Goal: Information Seeking & Learning: Check status

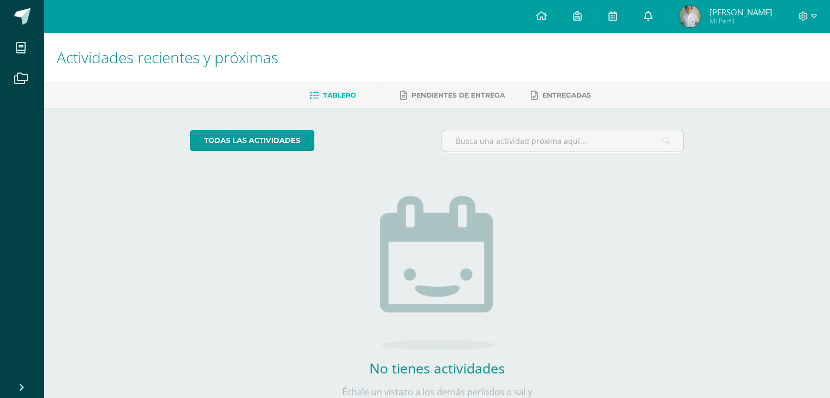
click at [644, 20] on link at bounding box center [647, 16] width 35 height 33
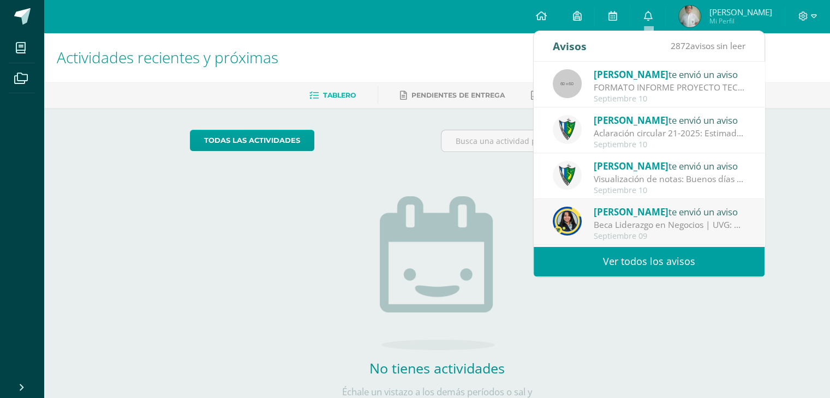
click at [621, 253] on link "Ver todos los avisos" at bounding box center [649, 262] width 231 height 30
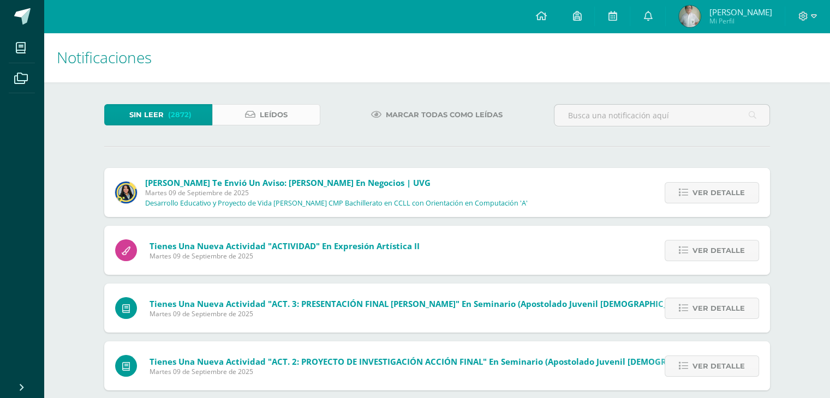
click at [296, 118] on link "Leídos" at bounding box center [266, 114] width 108 height 21
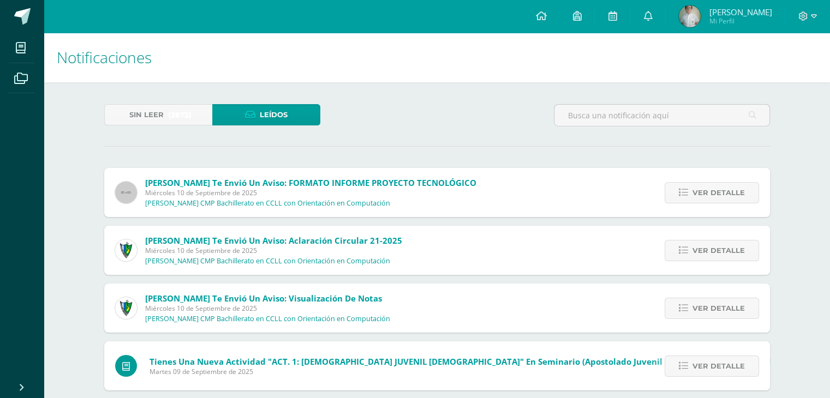
click at [711, 14] on span "[PERSON_NAME]" at bounding box center [740, 12] width 63 height 11
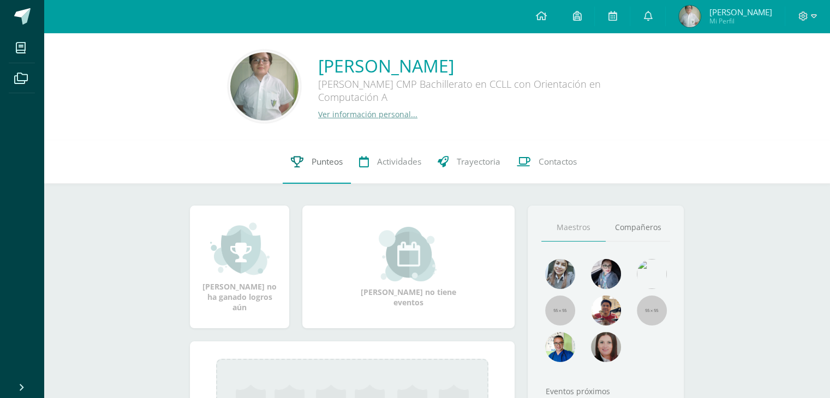
click at [339, 165] on span "Punteos" at bounding box center [327, 161] width 31 height 11
